Goal: Information Seeking & Learning: Find specific fact

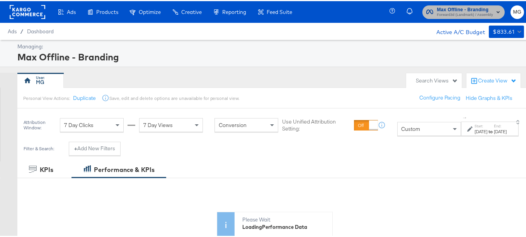
click at [453, 14] on span "Forward3d (Landmark) / Assembly" at bounding box center [465, 14] width 56 height 6
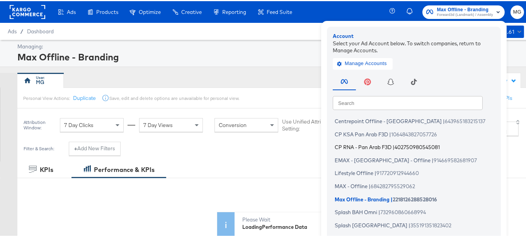
click at [378, 146] on span "CP RNA - Pan Arab F3D" at bounding box center [363, 146] width 57 height 6
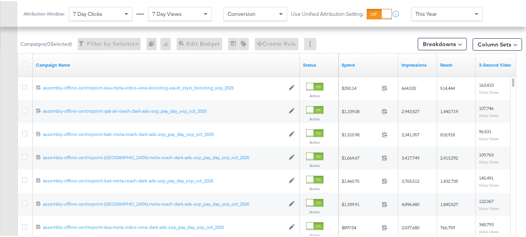
scroll to position [335, 0]
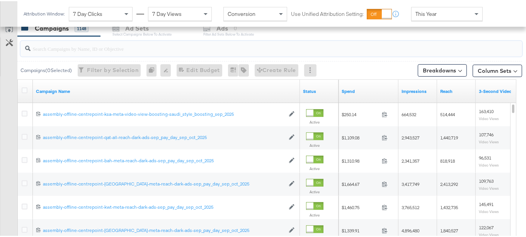
click at [104, 49] on input "search" at bounding box center [255, 44] width 448 height 15
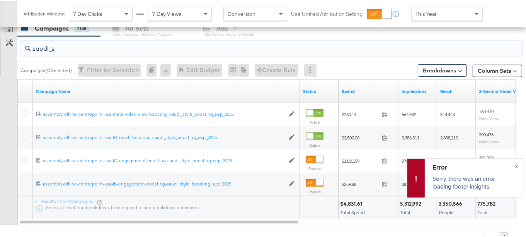
click at [104, 49] on input "saudi_s" at bounding box center [255, 44] width 448 height 15
type input "saudi_style_boosting_sep"
click at [19, 84] on div at bounding box center [26, 90] width 14 height 14
click at [513, 167] on div "Error Sorry, there was an error loading footer insights. ×" at bounding box center [465, 176] width 117 height 39
click at [489, 65] on button "Column Sets" at bounding box center [498, 69] width 50 height 12
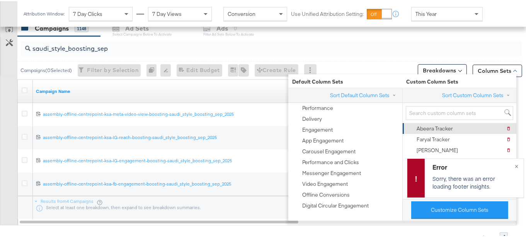
click at [432, 126] on div "Abeera Tracker" at bounding box center [435, 127] width 36 height 7
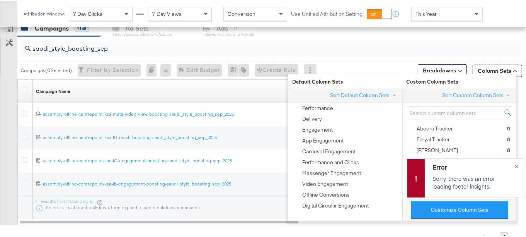
scroll to position [325, 0]
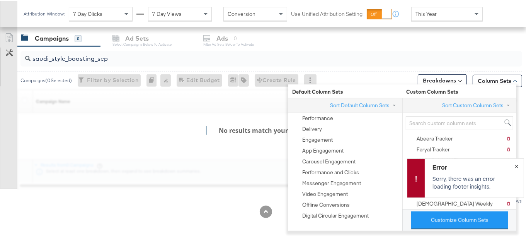
click at [515, 165] on button "×" at bounding box center [517, 164] width 14 height 14
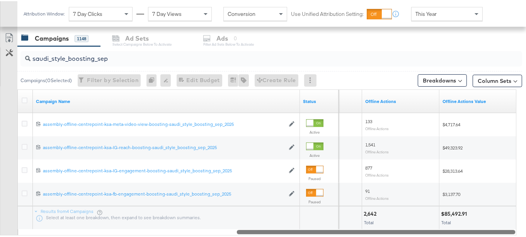
drag, startPoint x: 267, startPoint y: 229, endPoint x: 531, endPoint y: 249, distance: 264.9
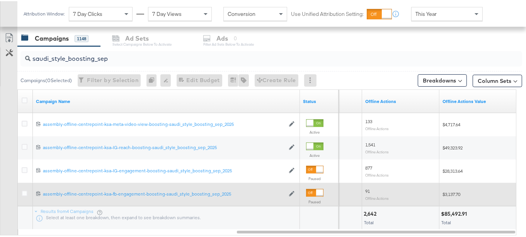
click at [454, 193] on span "$3,137.70" at bounding box center [452, 193] width 18 height 6
copy span "3,137.70"
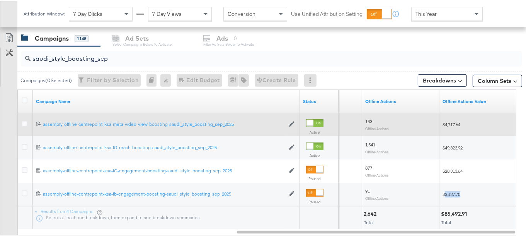
click at [453, 121] on span "$4,717.64" at bounding box center [452, 123] width 18 height 6
copy span "4,717.64"
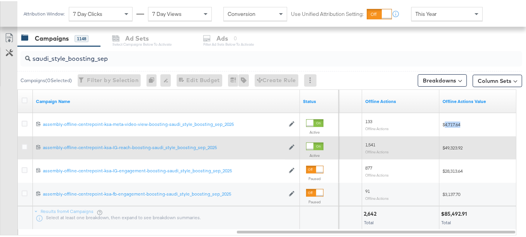
click at [452, 147] on span "$49,323.92" at bounding box center [453, 147] width 20 height 6
copy span "49,323.92"
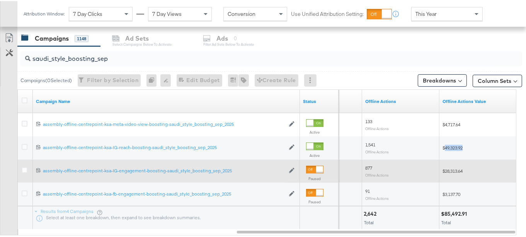
click at [455, 170] on span "$28,313.64" at bounding box center [453, 170] width 20 height 6
copy span "28,313.64"
